Goal: Task Accomplishment & Management: Manage account settings

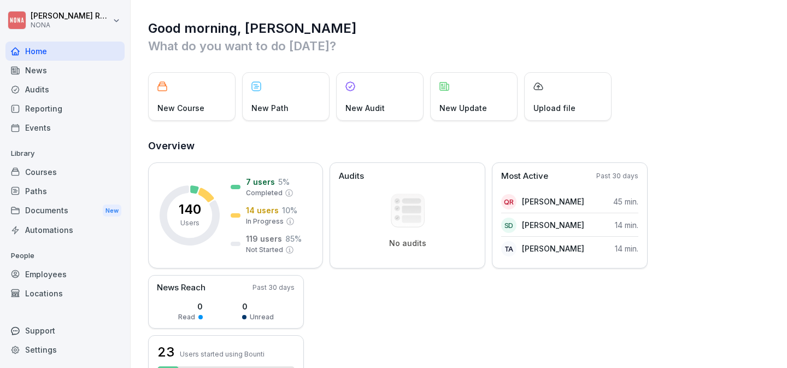
click at [30, 164] on div "Courses" at bounding box center [64, 171] width 119 height 19
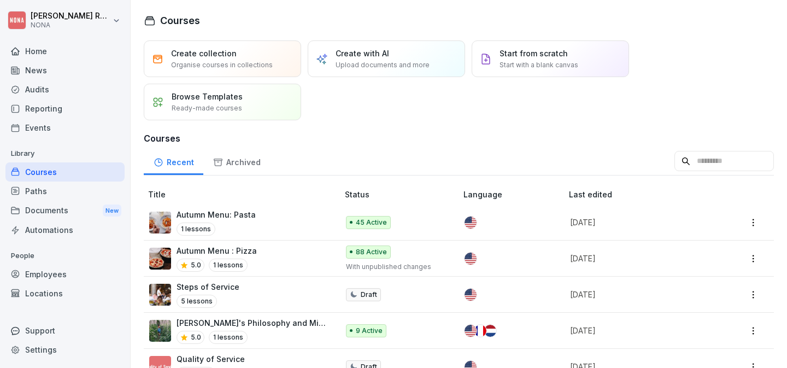
click at [248, 214] on p "Autumn Menu: Pasta" at bounding box center [216, 214] width 79 height 11
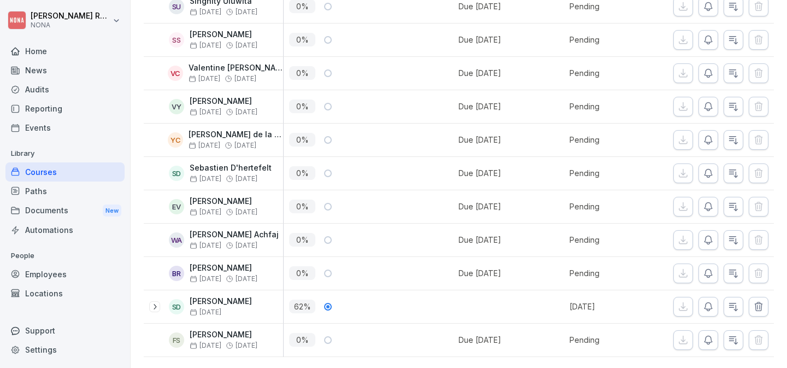
scroll to position [1482, 0]
click at [151, 302] on icon at bounding box center [154, 306] width 9 height 9
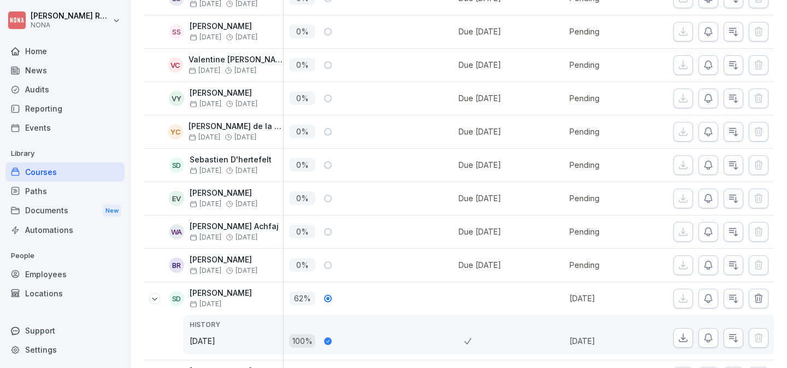
scroll to position [1534, 0]
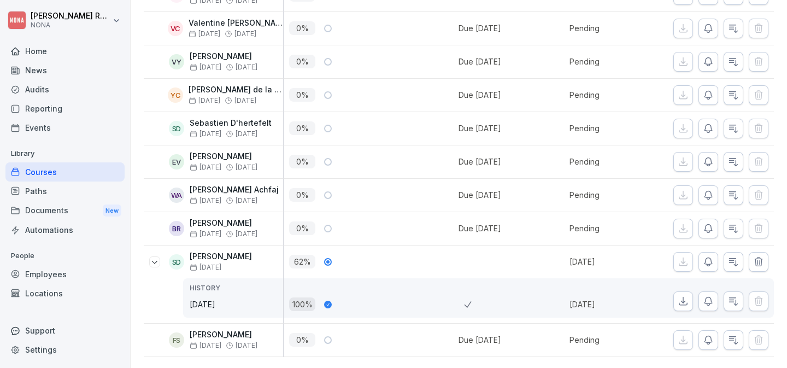
click at [155, 258] on icon at bounding box center [154, 262] width 9 height 9
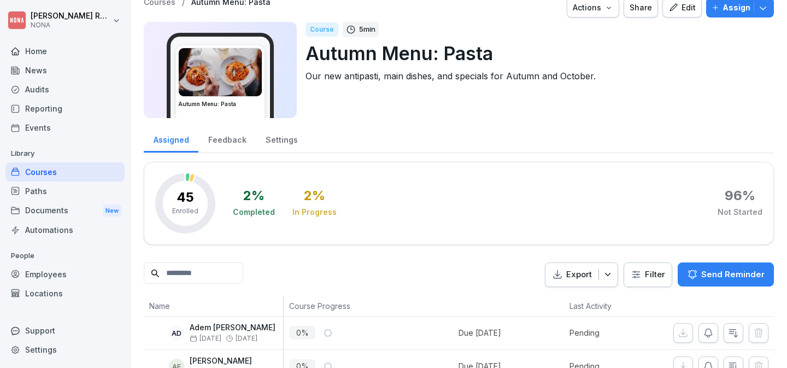
scroll to position [0, 0]
